Goal: Task Accomplishment & Management: Use online tool/utility

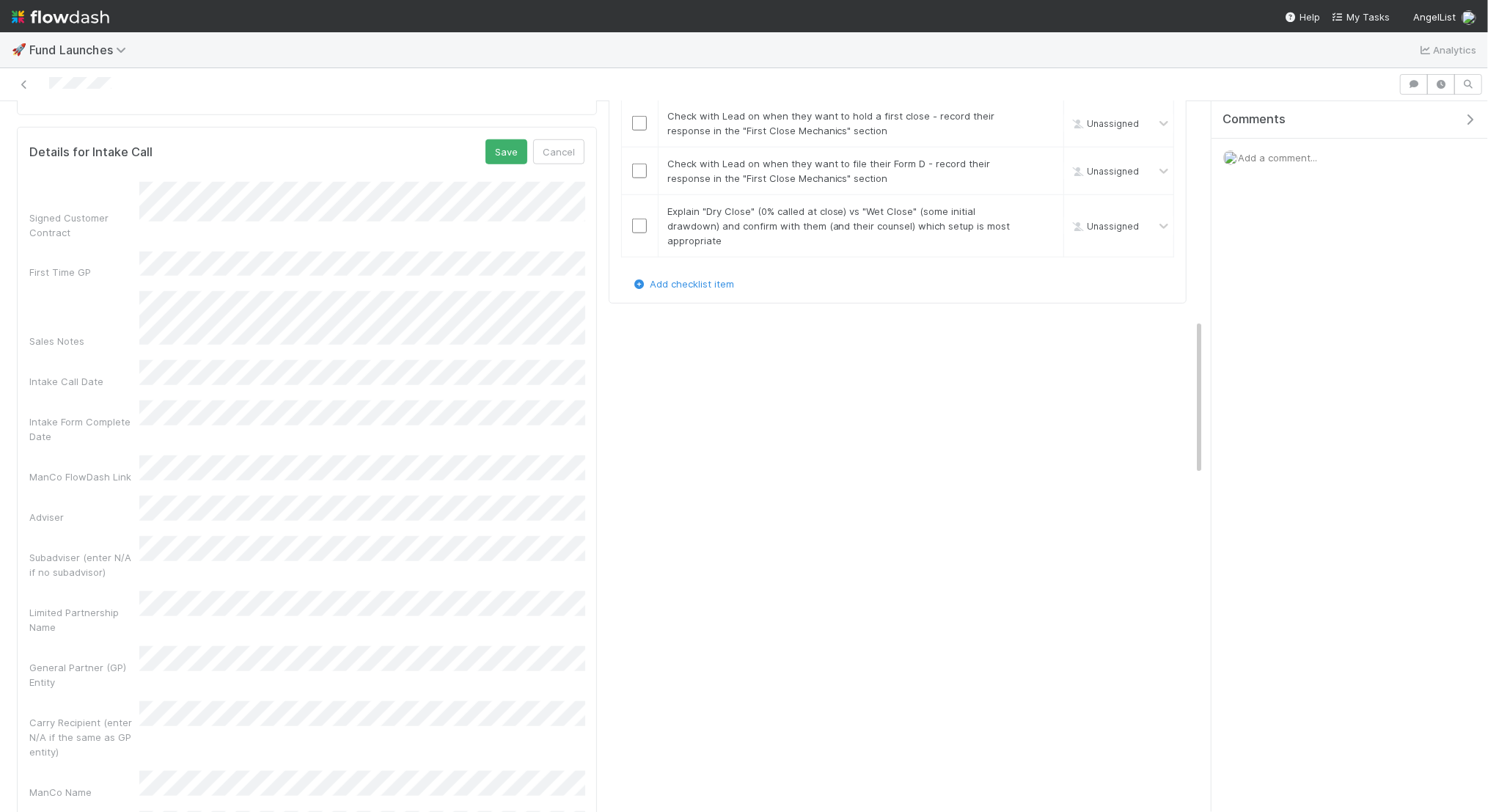
scroll to position [990, 0]
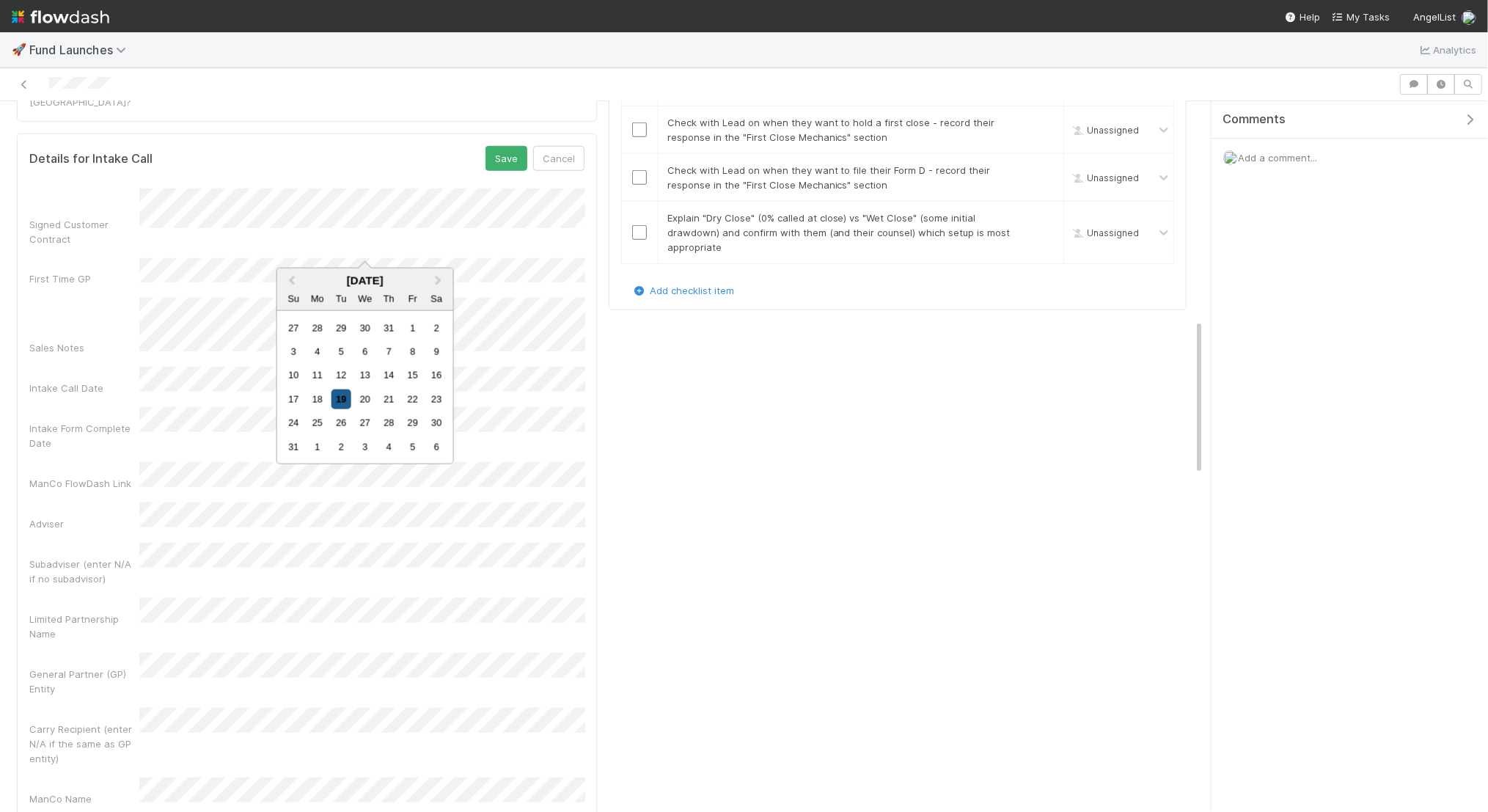
click at [341, 392] on div "19" at bounding box center [341, 399] width 20 height 20
click at [673, 493] on div "Stage SLA and Timeline Intake Call Stage Instructions Complete the checklist be…" at bounding box center [897, 637] width 589 height 2967
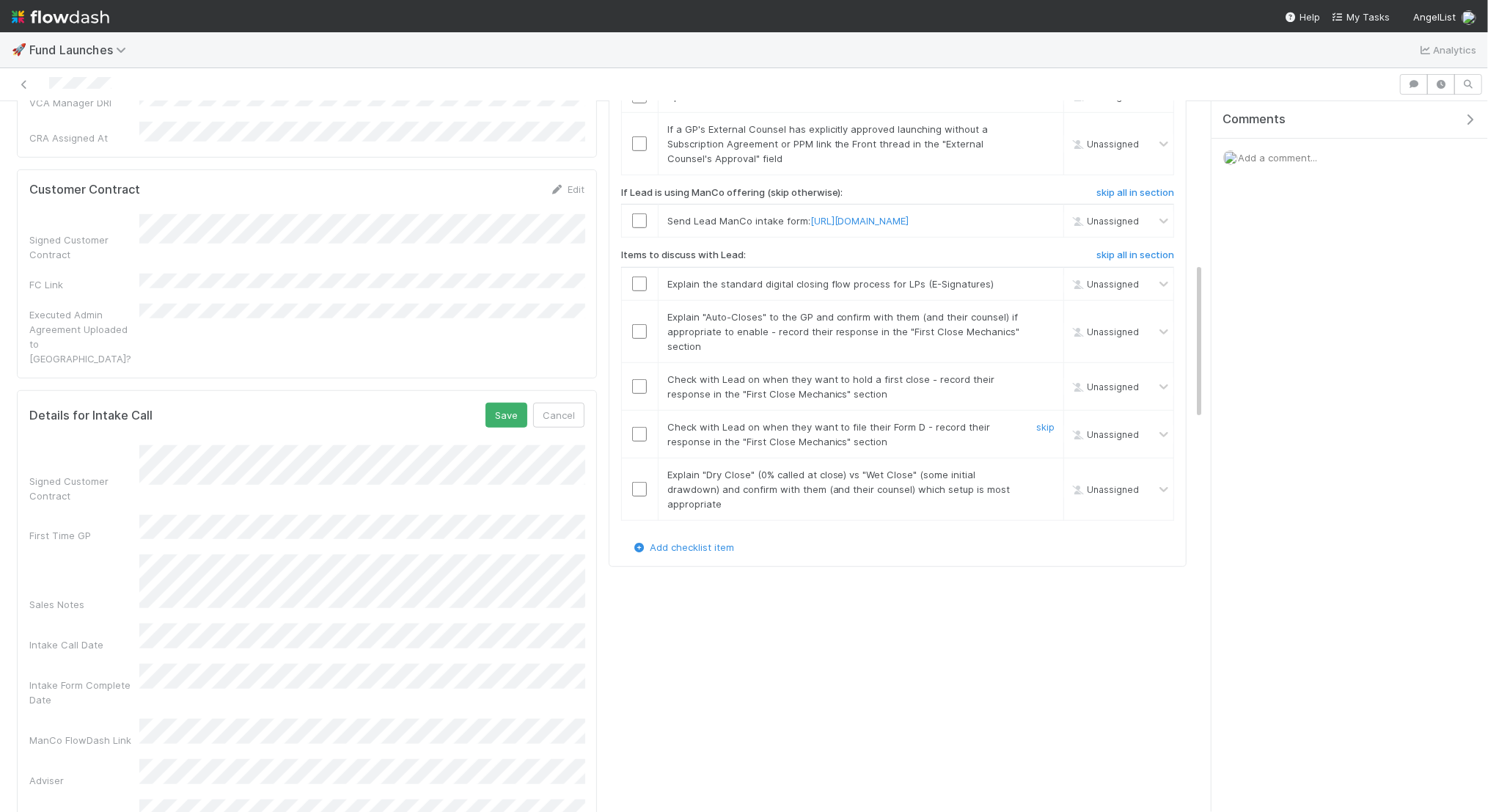
scroll to position [734, 0]
click at [502, 401] on button "Save" at bounding box center [506, 414] width 42 height 25
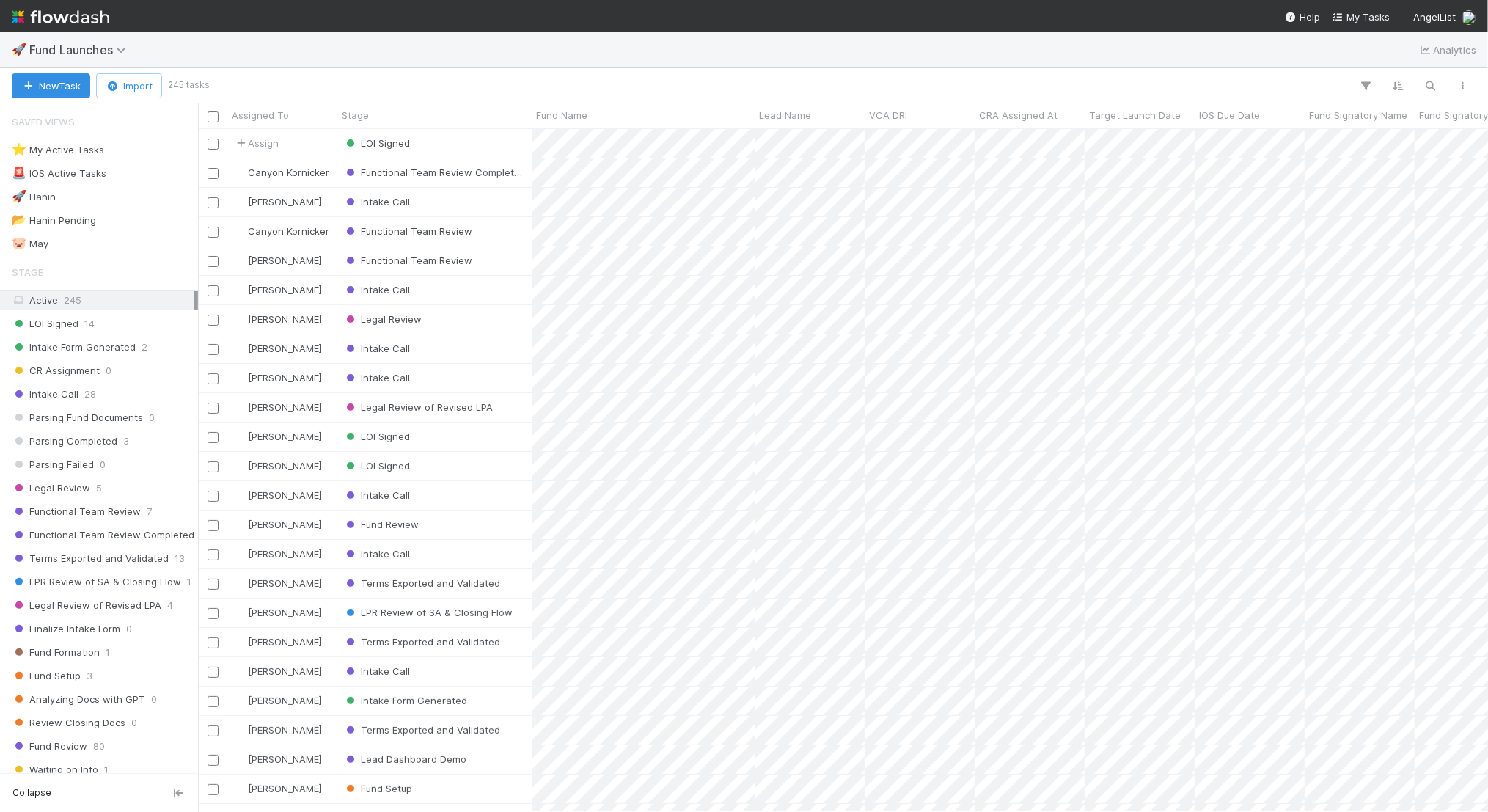
scroll to position [683, 1290]
